Goal: Information Seeking & Learning: Learn about a topic

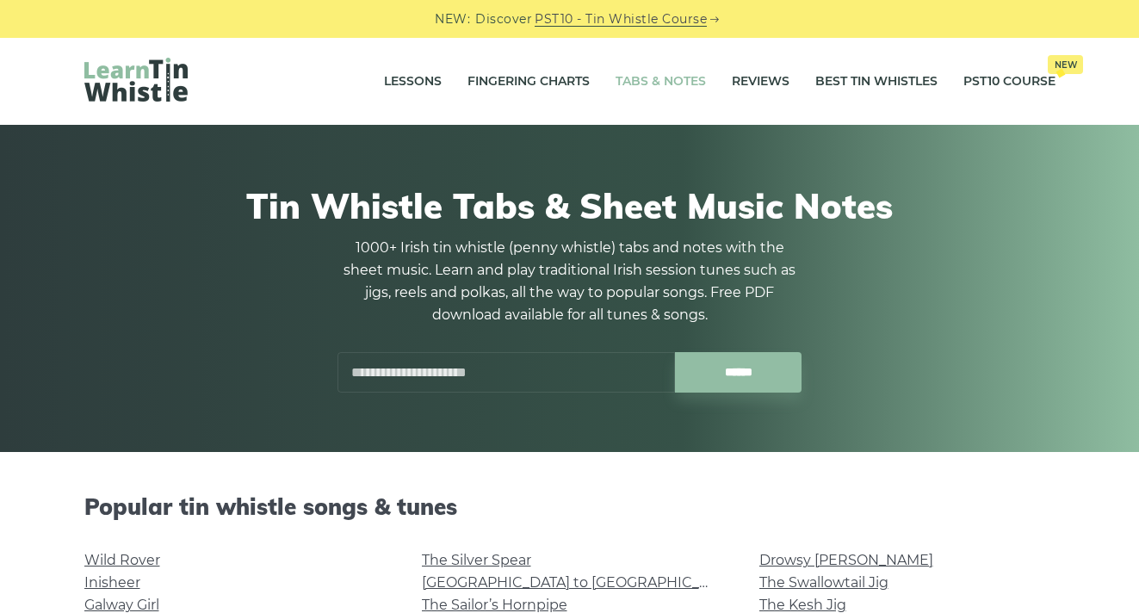
click at [445, 382] on input "text" at bounding box center [507, 372] width 338 height 40
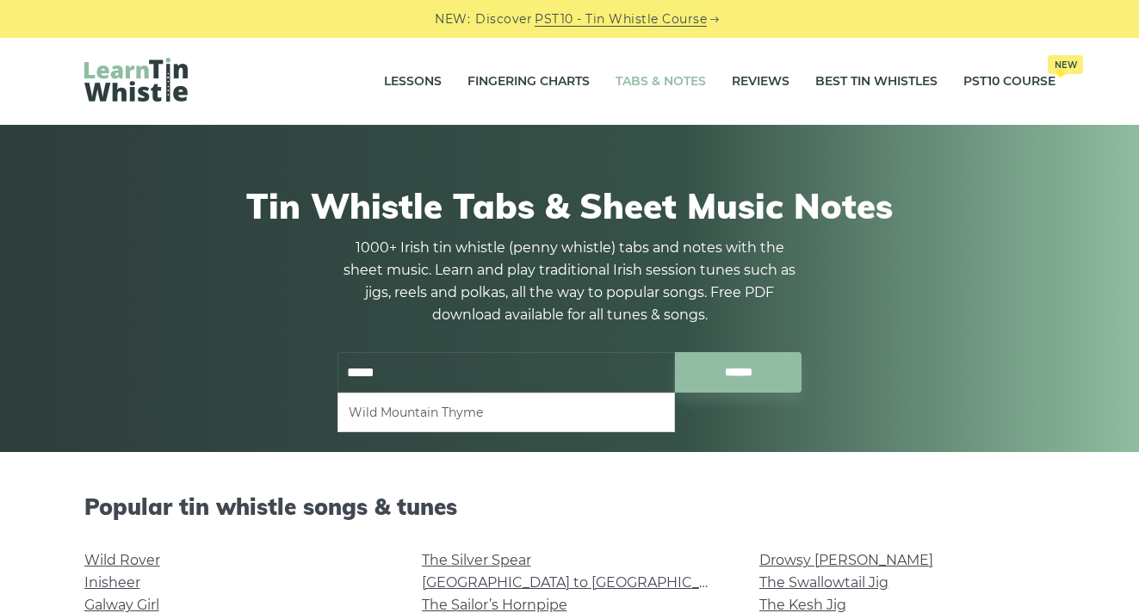
click at [385, 406] on li "Wild Mountain Thyme" at bounding box center [506, 412] width 315 height 21
type input "**********"
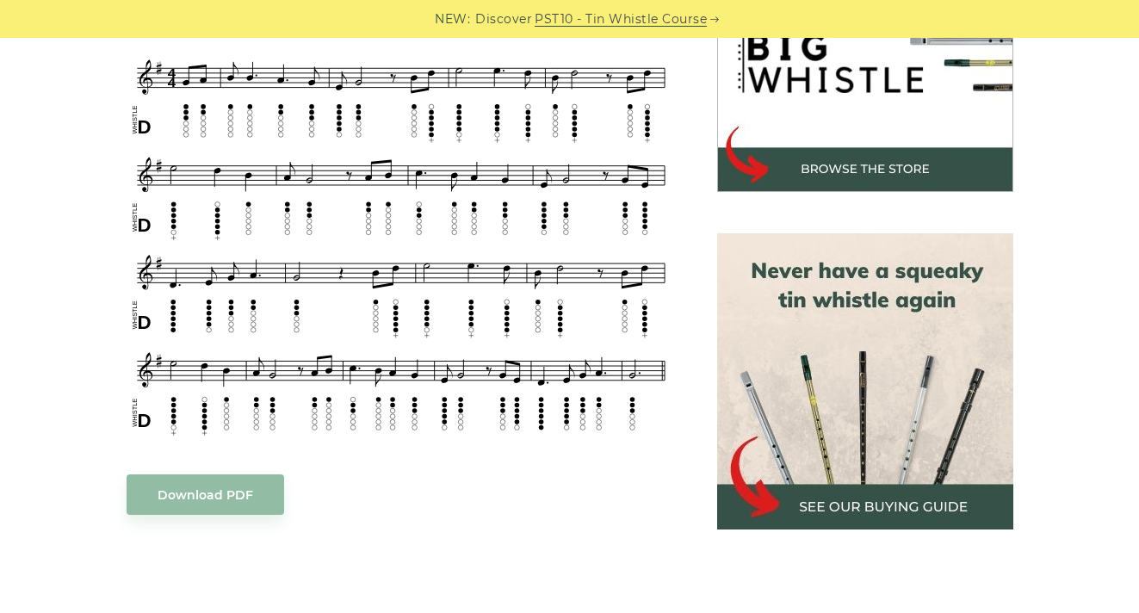
scroll to position [592, 0]
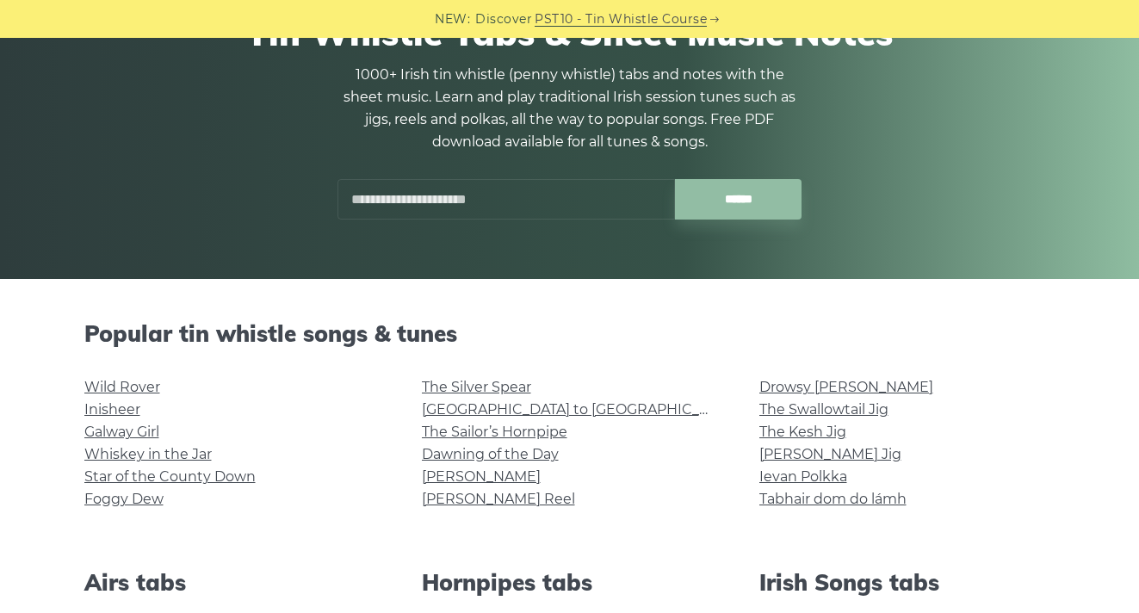
scroll to position [15, 0]
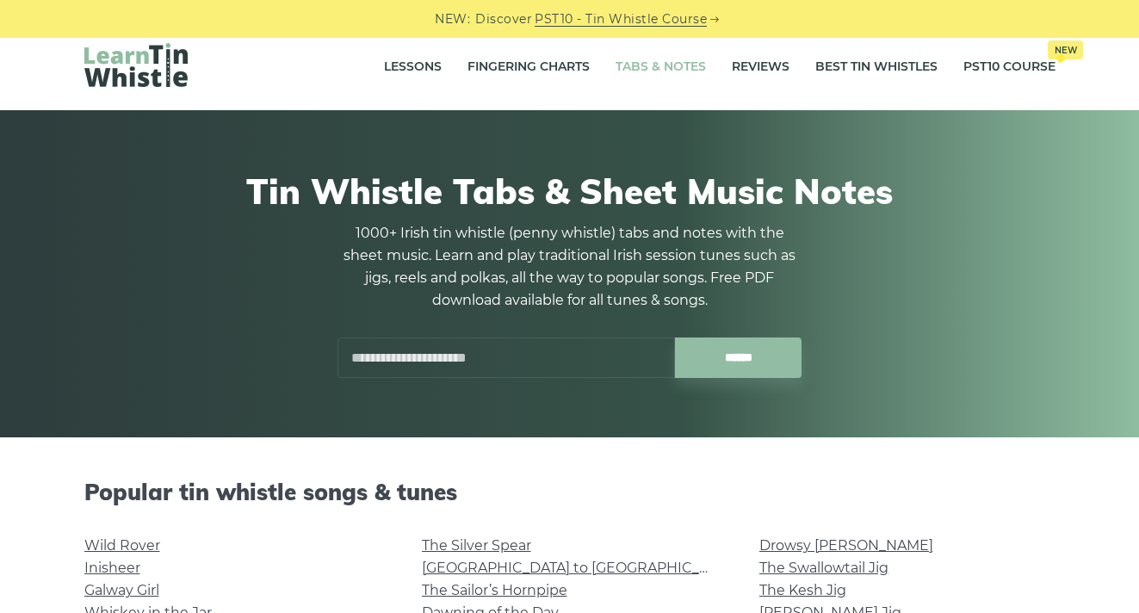
click at [456, 365] on input "text" at bounding box center [507, 358] width 338 height 40
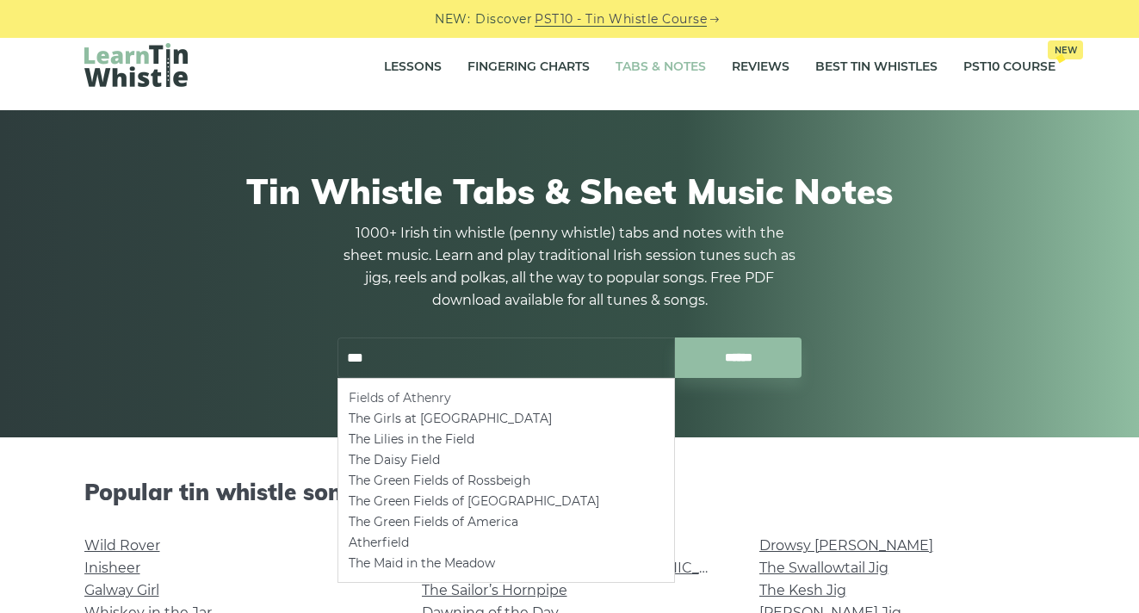
click at [426, 398] on li "Fields of Athenry" at bounding box center [506, 397] width 315 height 21
type input "**********"
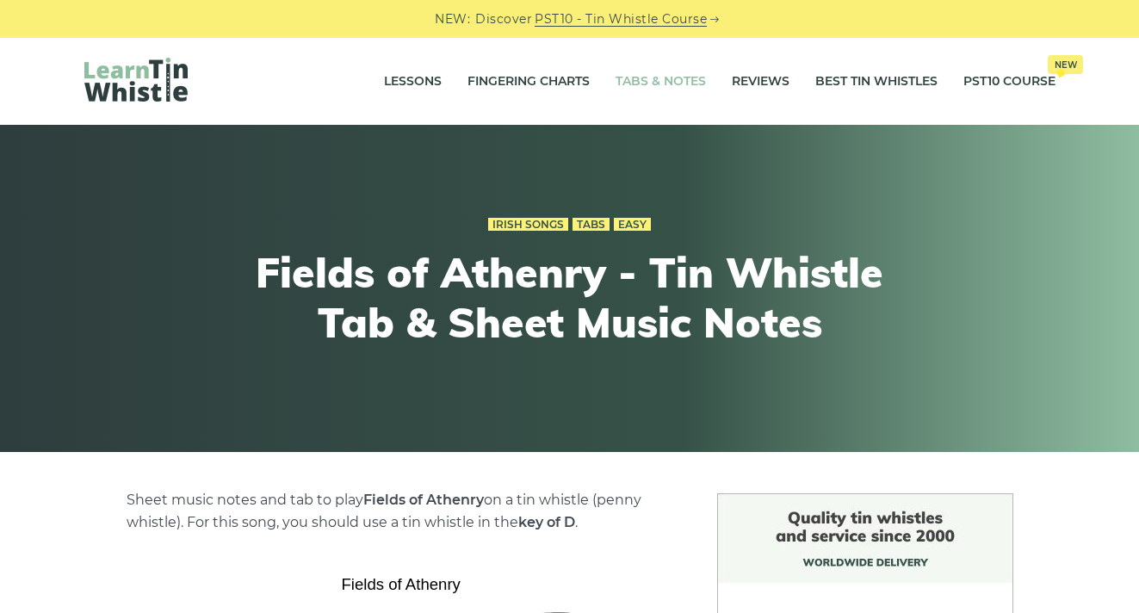
click at [625, 85] on link "Tabs & Notes" at bounding box center [661, 81] width 90 height 43
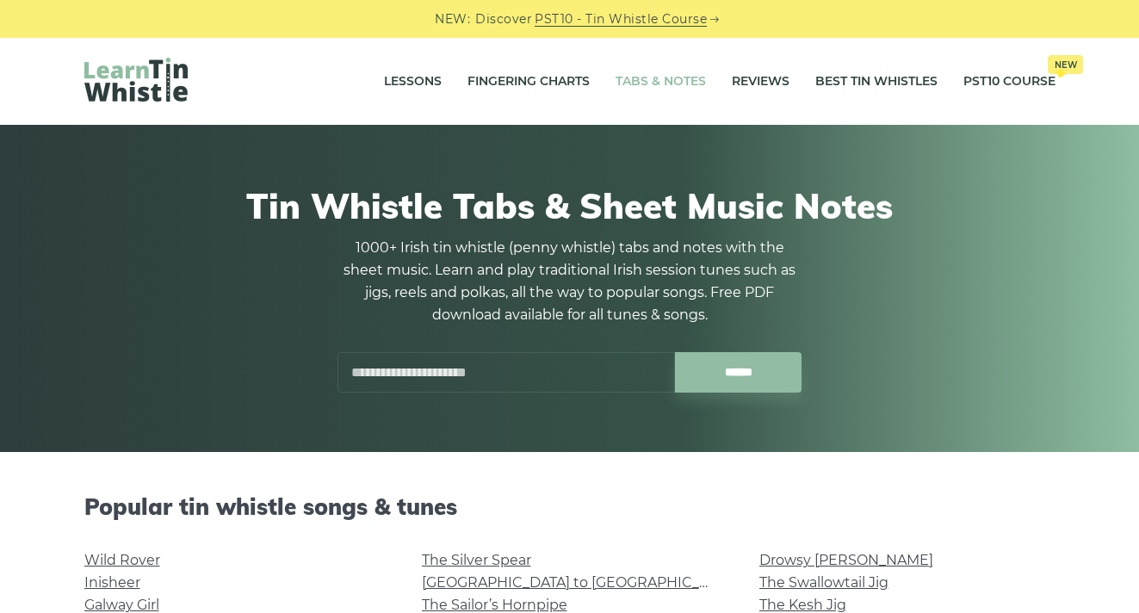
click at [470, 369] on input "text" at bounding box center [507, 372] width 338 height 40
type input "*"
drag, startPoint x: 417, startPoint y: 379, endPoint x: 255, endPoint y: 379, distance: 161.9
click at [255, 379] on div "Tin Whistle Tabs & Sheet Music Notes 1000+ Irish tin whistle (penny whistle) ta…" at bounding box center [569, 289] width 971 height 290
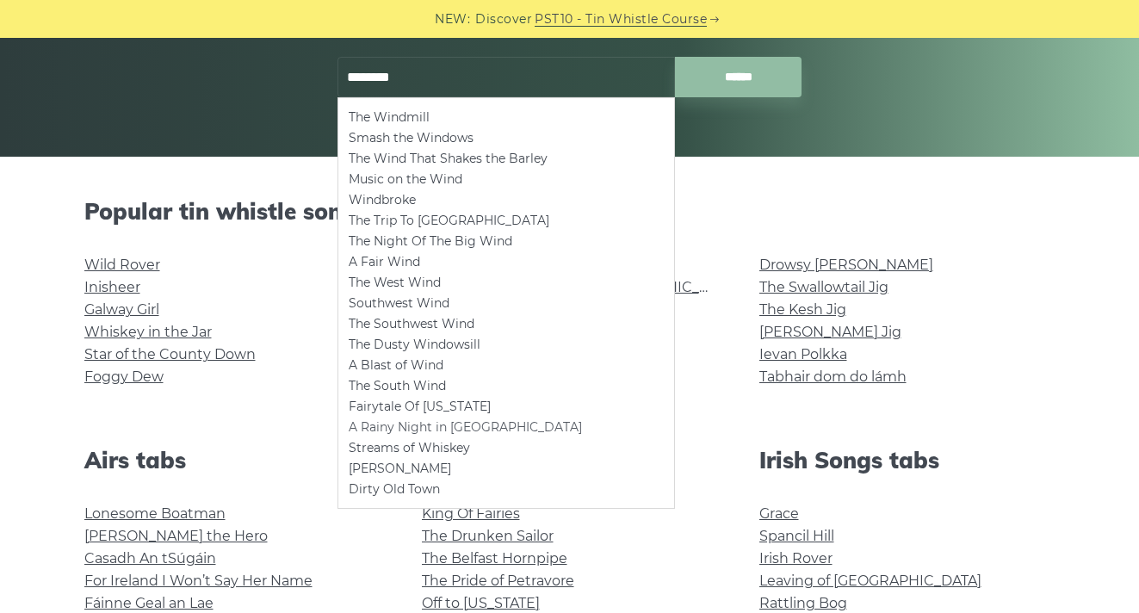
scroll to position [303, 0]
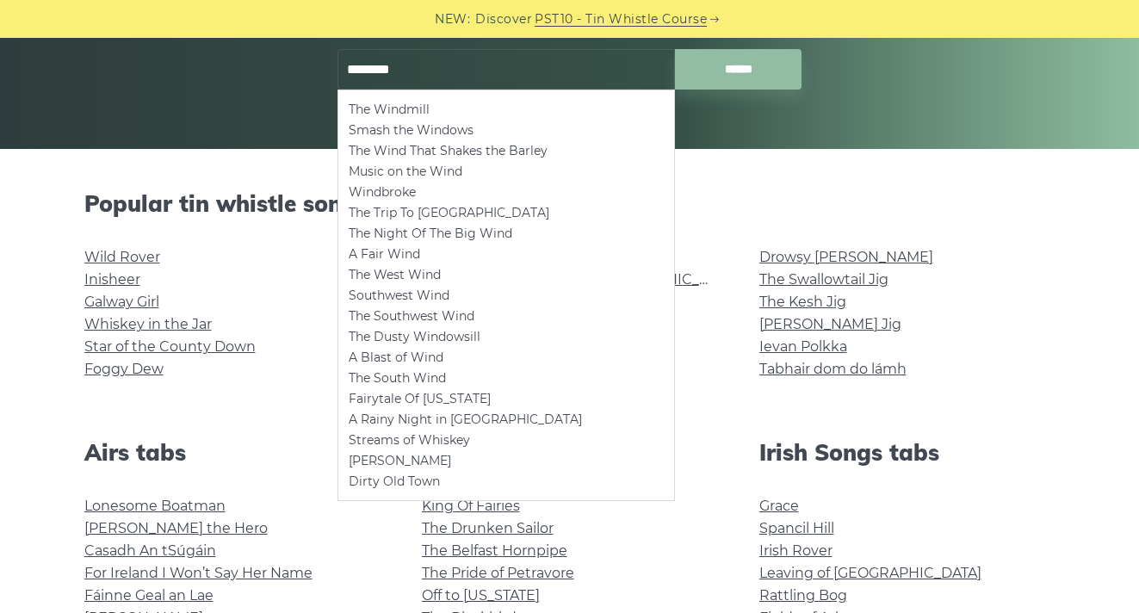
type input "********"
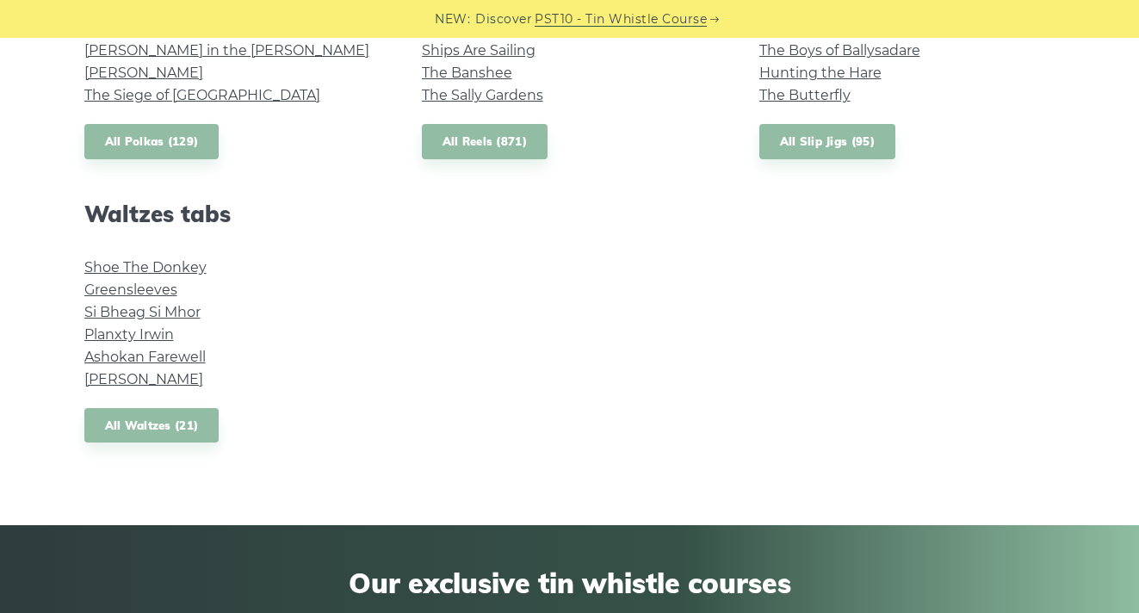
scroll to position [1397, 0]
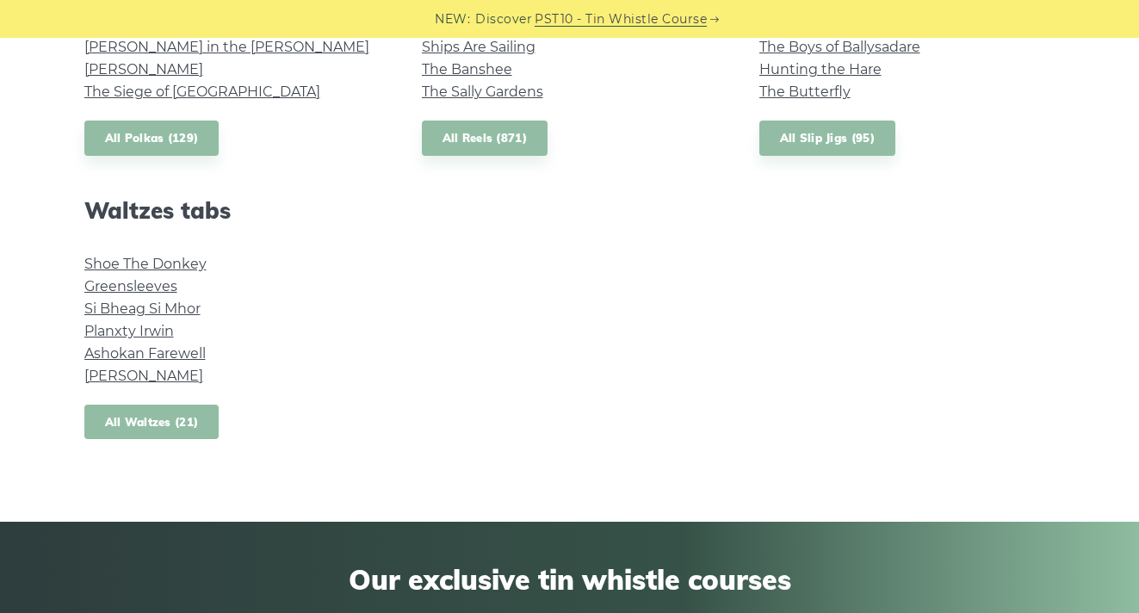
click at [150, 418] on link "All Waltzes (21)" at bounding box center [151, 422] width 135 height 35
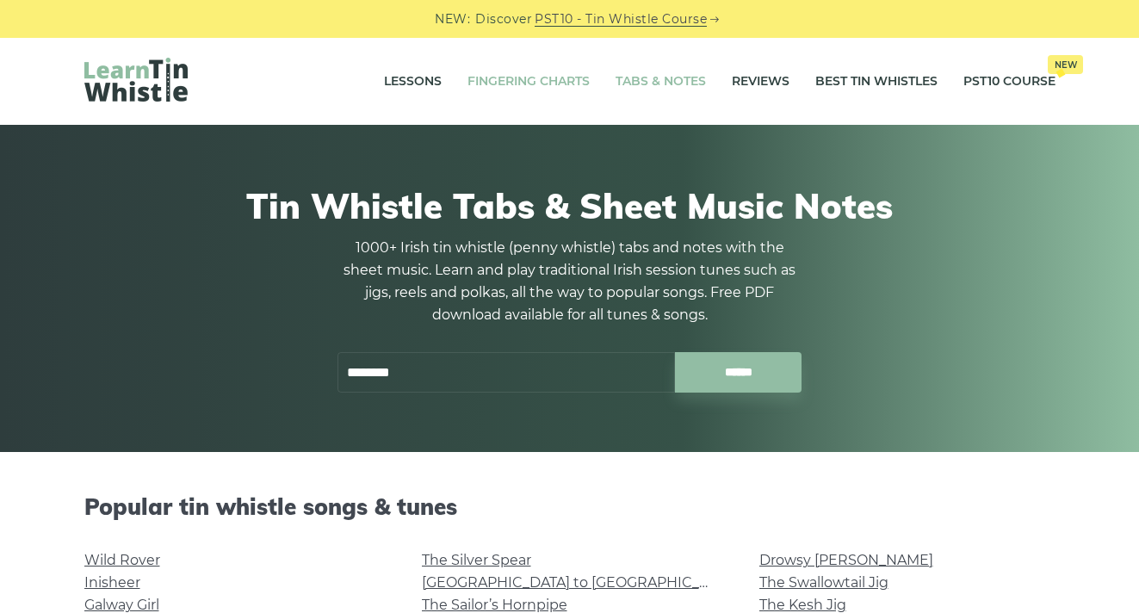
scroll to position [0, 0]
click at [666, 84] on link "Tabs & Notes" at bounding box center [661, 81] width 90 height 43
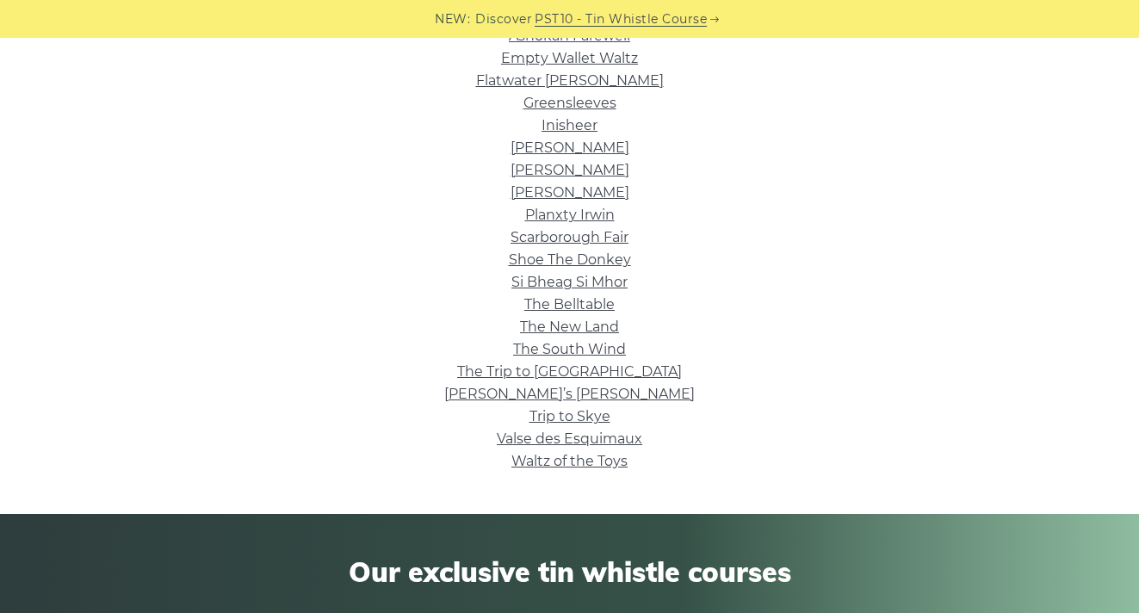
scroll to position [493, 0]
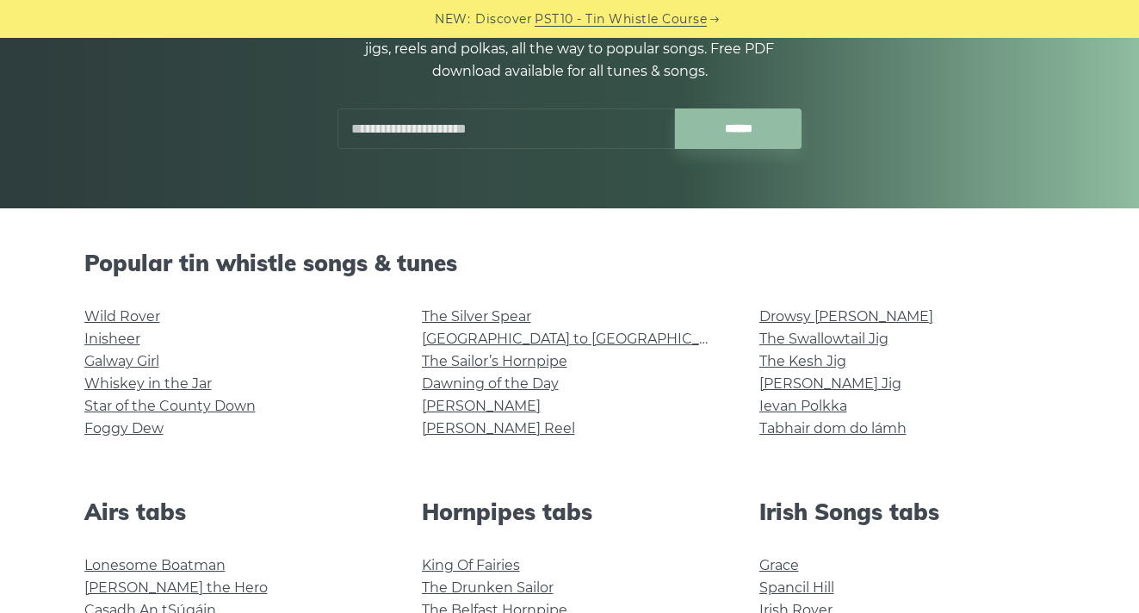
scroll to position [265, 0]
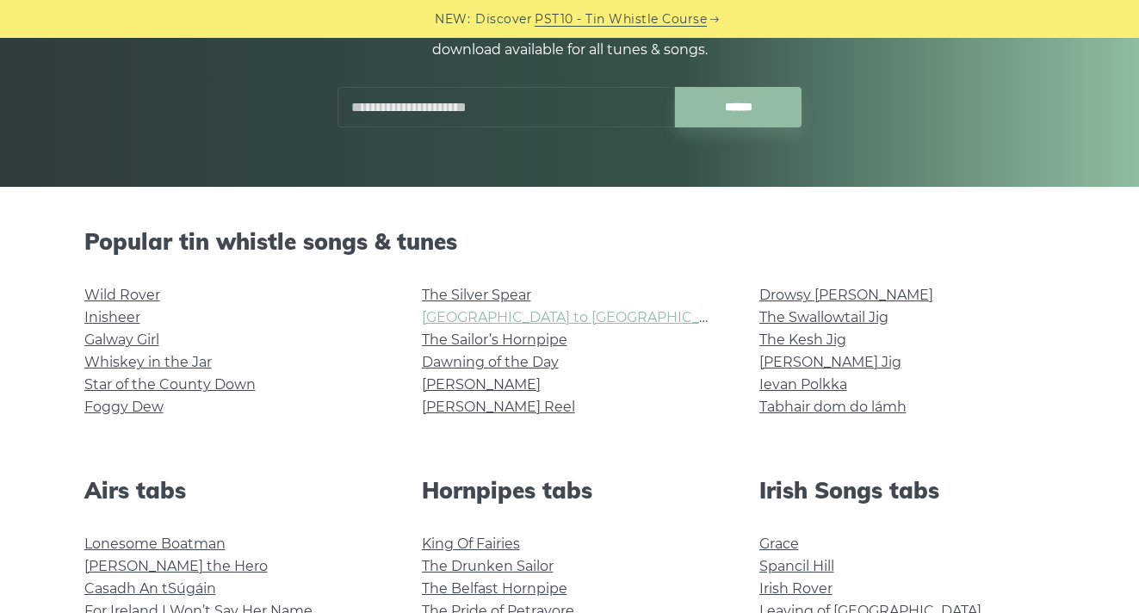
click at [496, 312] on link "[GEOGRAPHIC_DATA] to [GEOGRAPHIC_DATA]" at bounding box center [581, 317] width 318 height 16
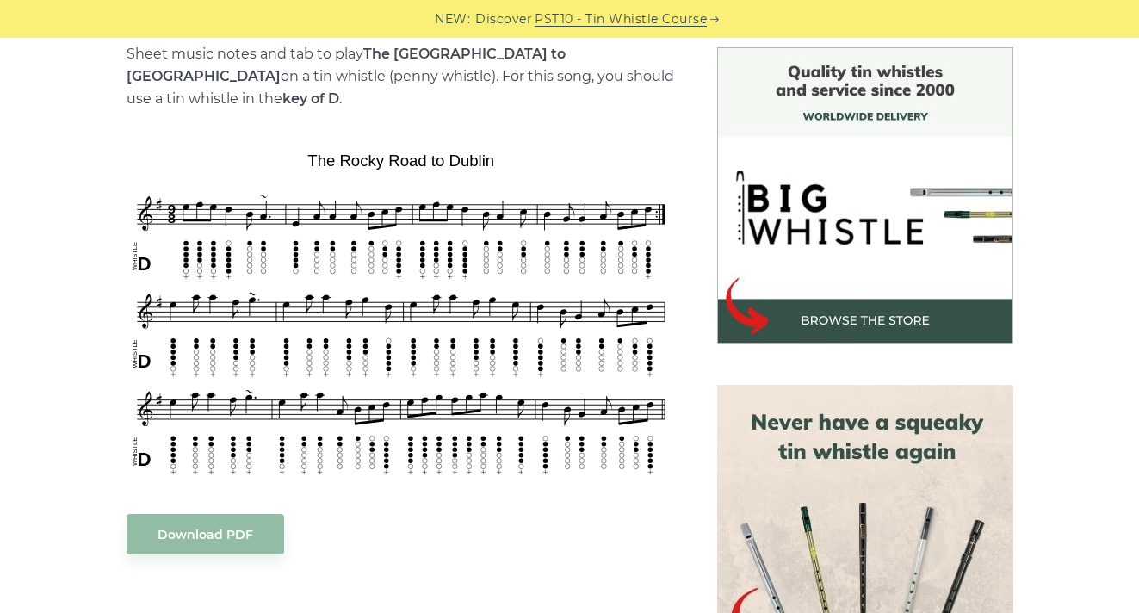
scroll to position [448, 0]
